Goal: Navigation & Orientation: Find specific page/section

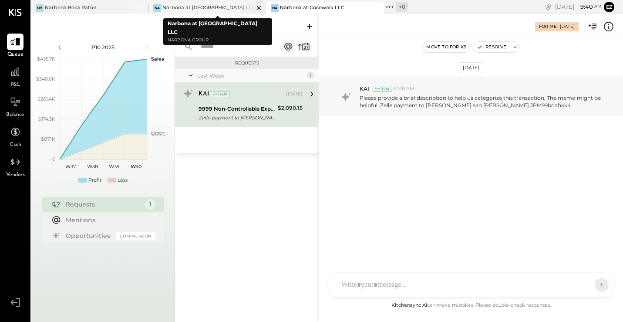
click at [218, 7] on div "Narbona at [GEOGRAPHIC_DATA] LLC" at bounding box center [207, 7] width 91 height 7
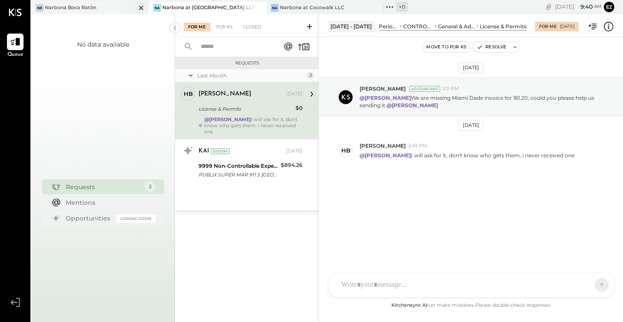
click at [84, 8] on div "Narbona Boca Ratōn" at bounding box center [70, 7] width 51 height 7
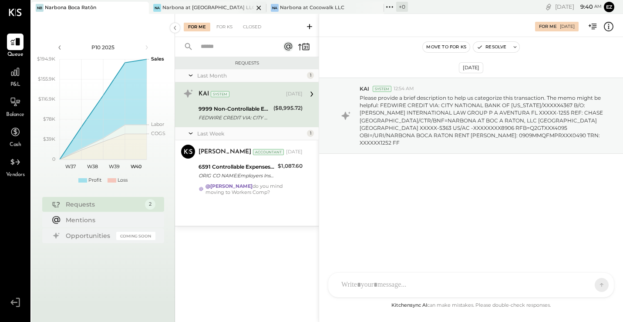
click at [210, 8] on div "Narbona at [GEOGRAPHIC_DATA] LLC" at bounding box center [207, 7] width 91 height 7
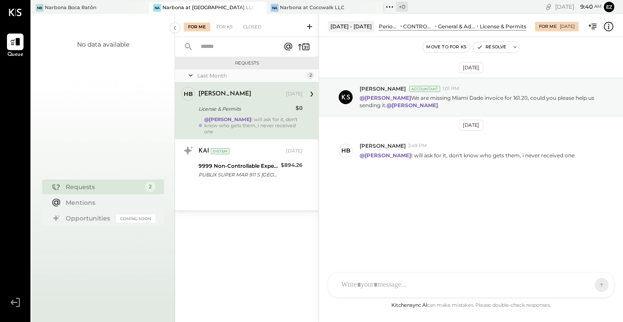
click at [390, 6] on icon at bounding box center [389, 6] width 11 height 11
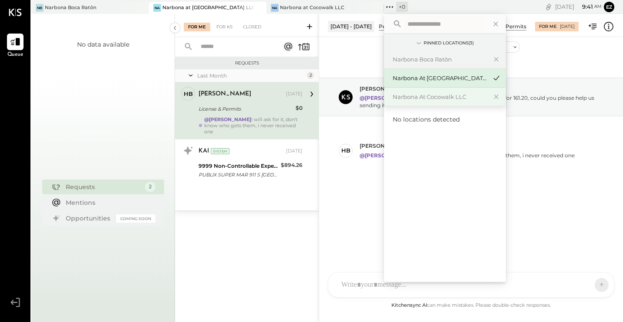
click at [423, 99] on div "Narbona at Cocowalk LLC" at bounding box center [440, 97] width 94 height 8
